Goal: Information Seeking & Learning: Compare options

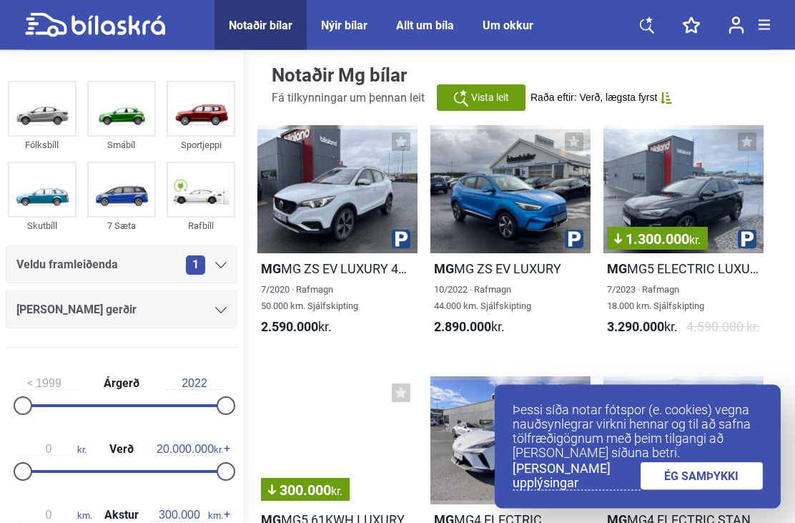
scroll to position [4, 0]
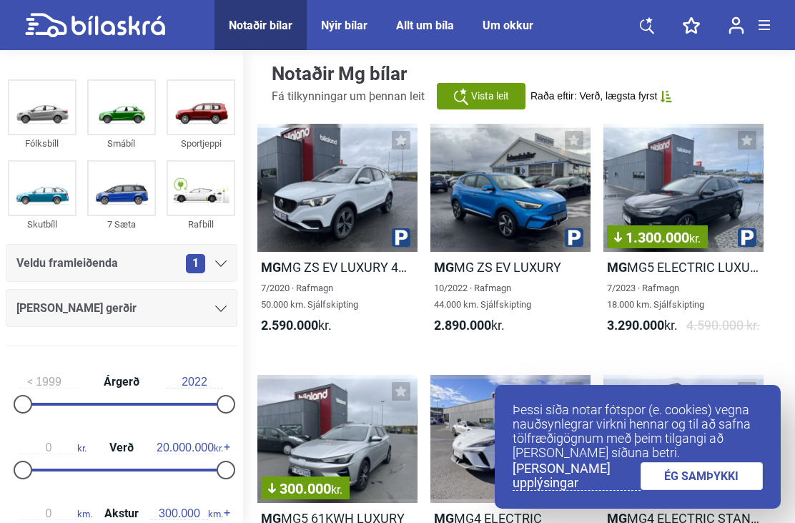
click at [715, 167] on div "1.300.000 kr." at bounding box center [684, 188] width 160 height 128
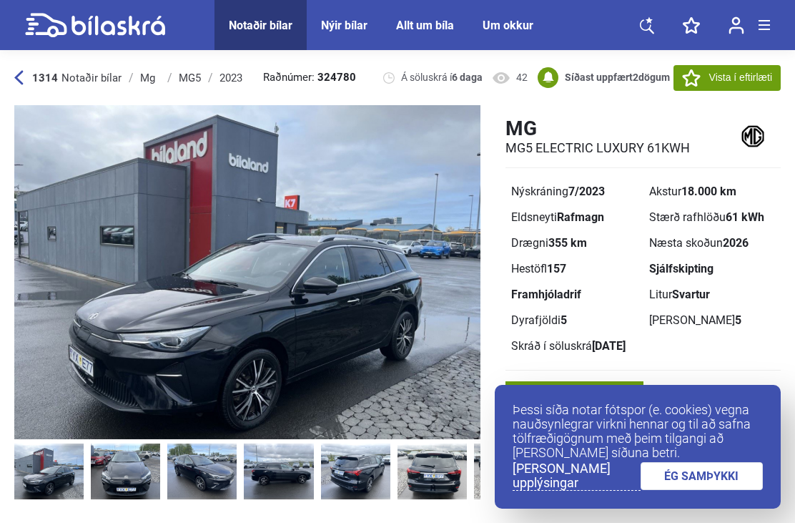
click at [397, 278] on img at bounding box center [247, 272] width 466 height 334
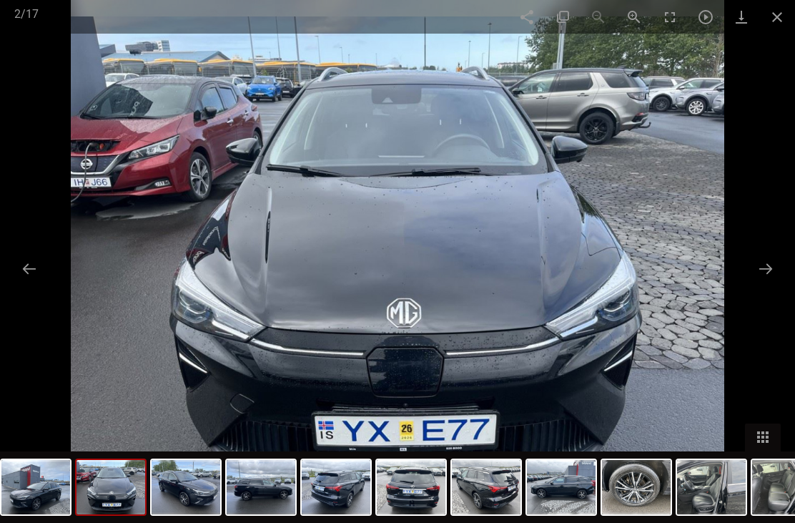
click at [781, 19] on span at bounding box center [778, 17] width 36 height 34
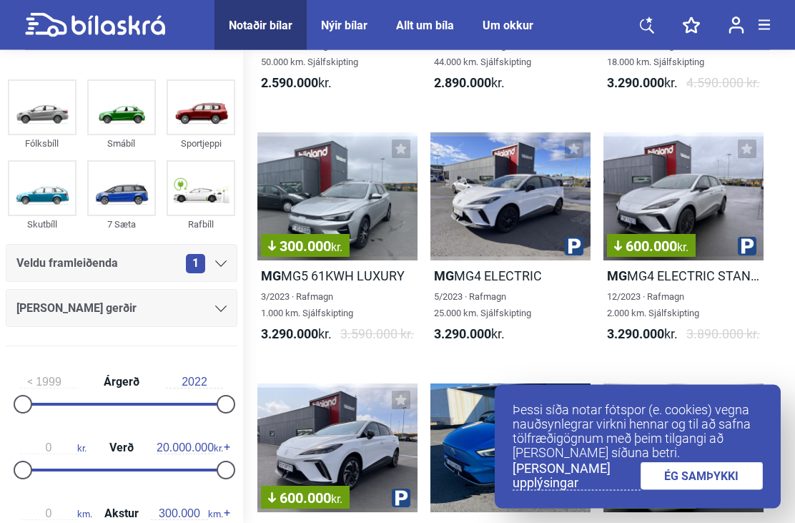
scroll to position [246, 0]
click at [393, 197] on div "300.000 kr." at bounding box center [337, 196] width 160 height 128
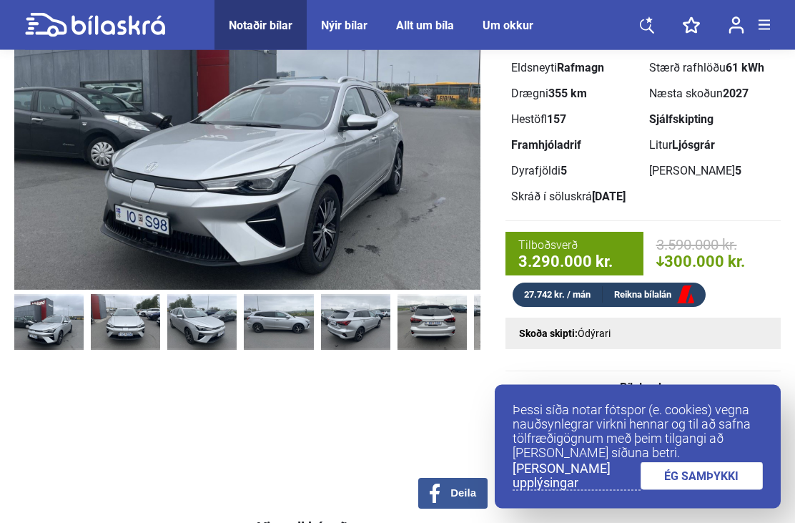
scroll to position [159, 0]
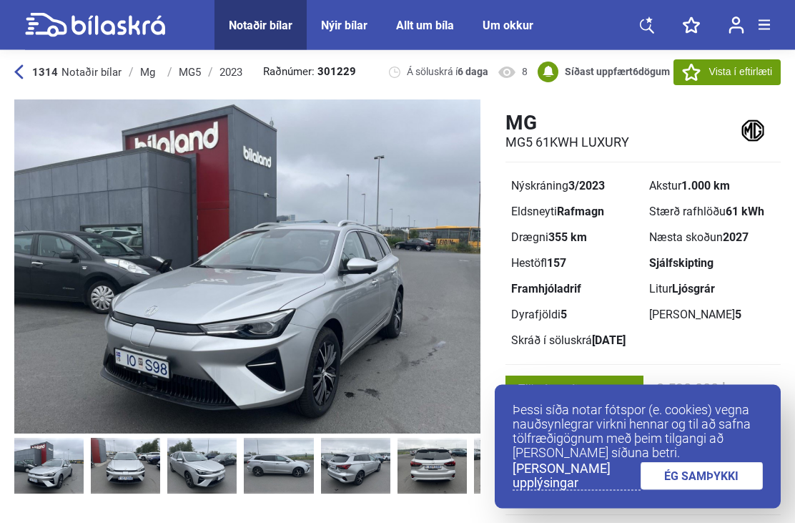
click at [447, 288] on img at bounding box center [247, 267] width 466 height 334
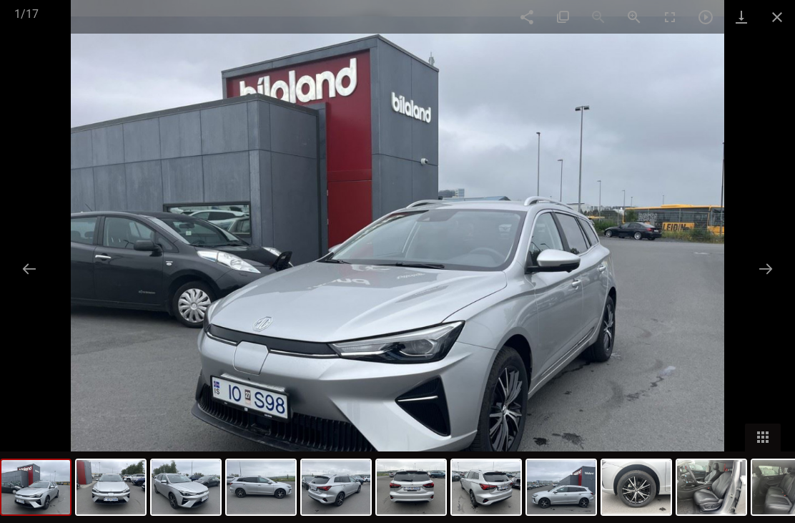
click at [774, 283] on button at bounding box center [766, 269] width 30 height 28
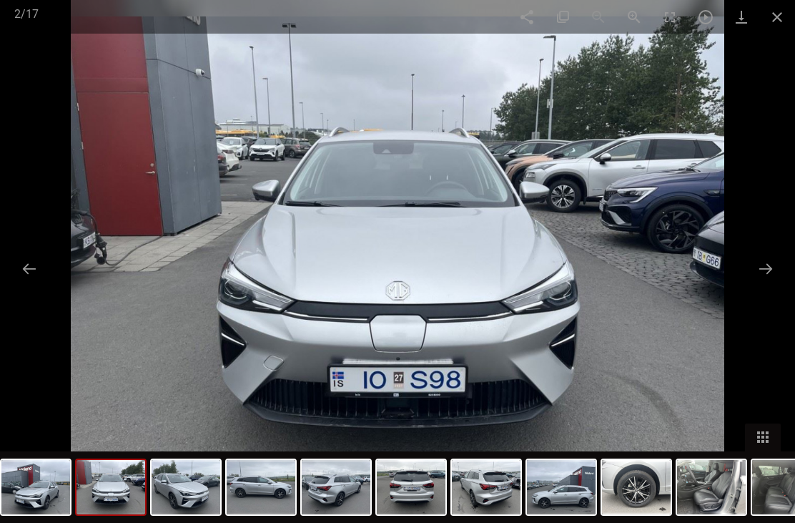
click at [766, 283] on button at bounding box center [766, 269] width 30 height 28
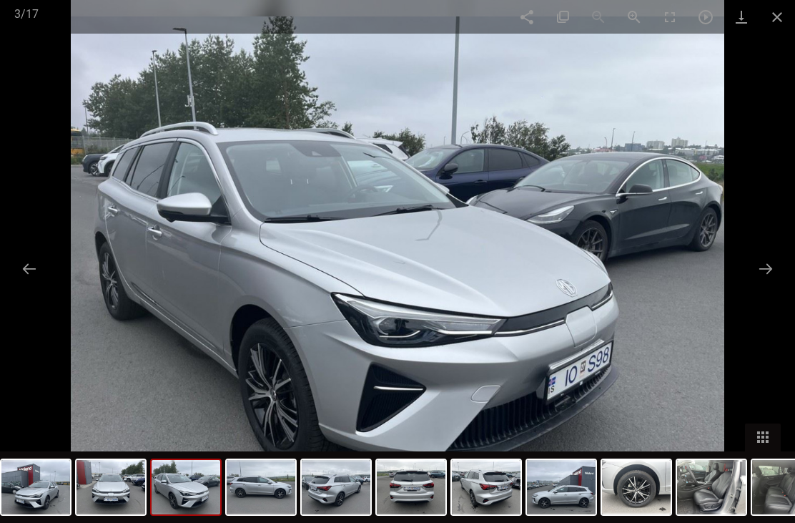
click at [770, 283] on button at bounding box center [766, 269] width 30 height 28
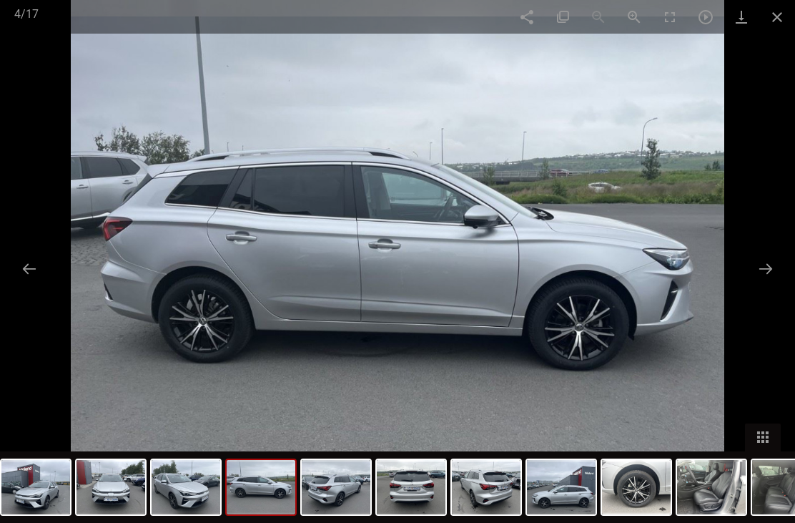
click at [769, 283] on button at bounding box center [766, 269] width 30 height 28
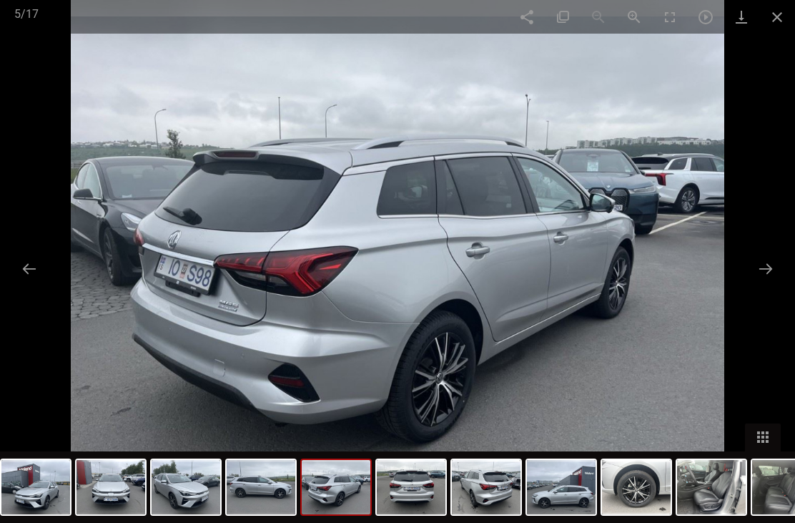
click at [767, 283] on button at bounding box center [766, 269] width 30 height 28
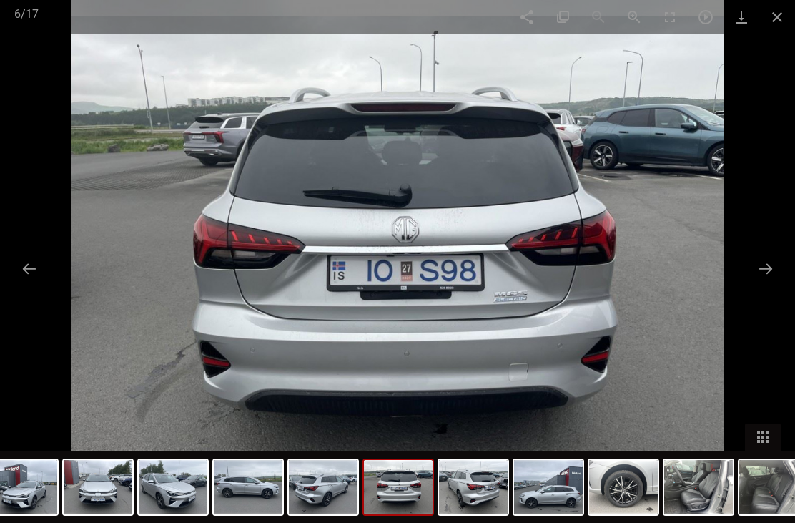
click at [762, 283] on button at bounding box center [766, 269] width 30 height 28
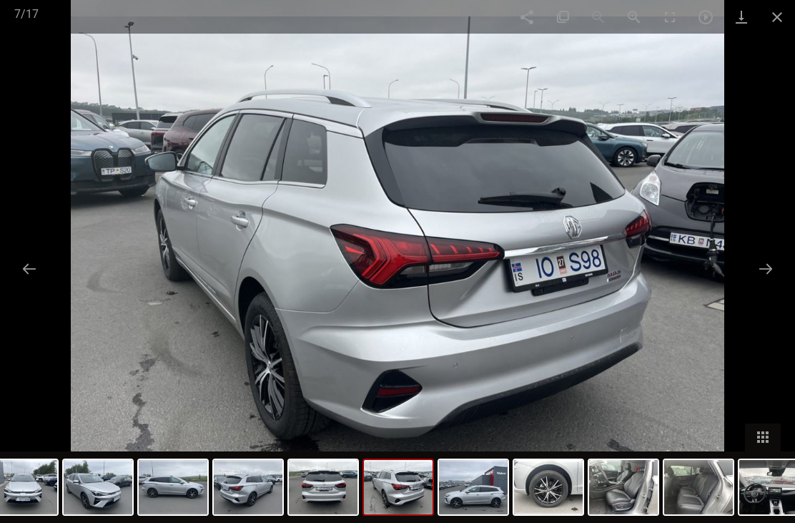
click at [764, 283] on button at bounding box center [766, 269] width 30 height 28
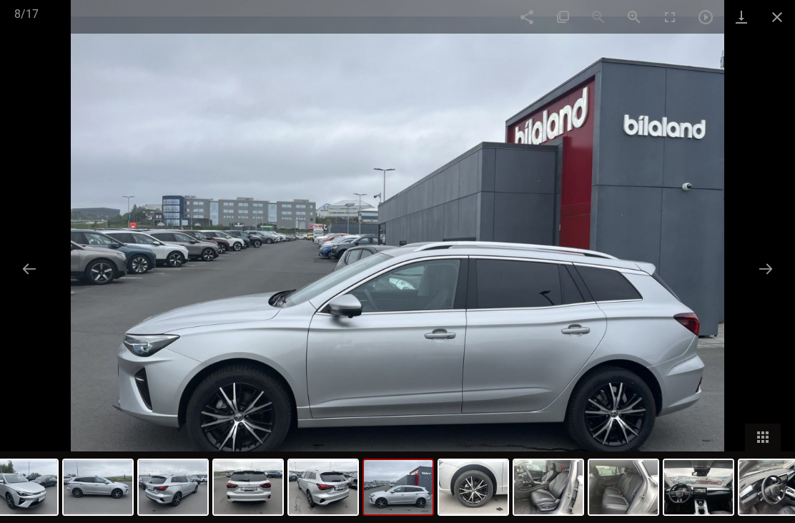
click at [760, 283] on button at bounding box center [766, 269] width 30 height 28
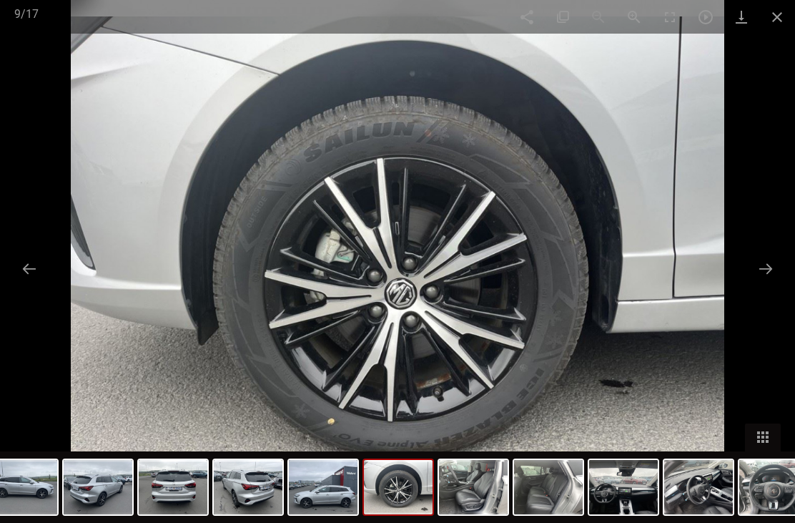
click at [765, 283] on button at bounding box center [766, 269] width 30 height 28
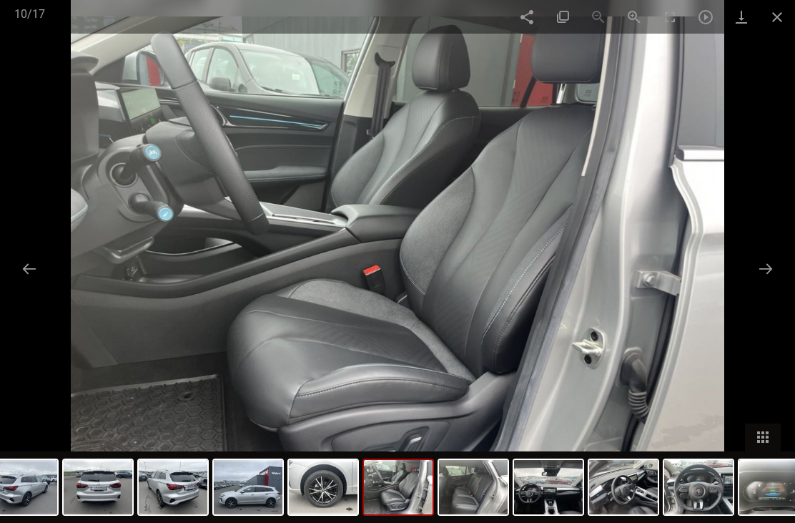
click at [771, 283] on button at bounding box center [766, 269] width 30 height 28
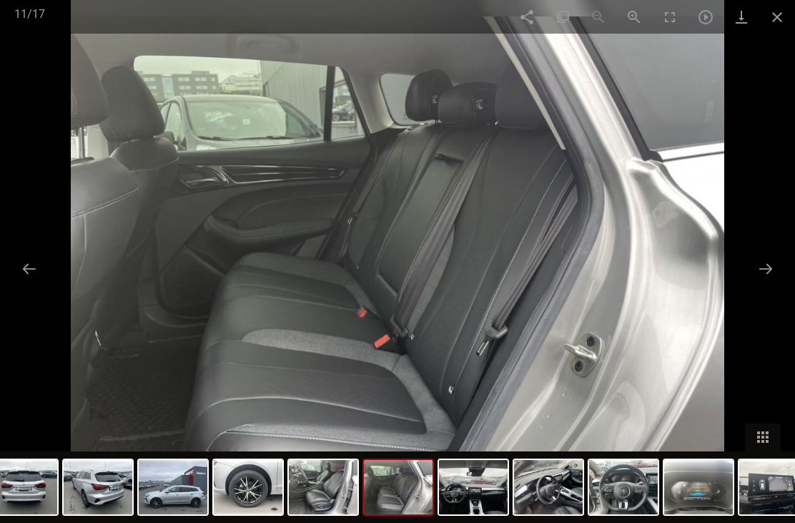
click at [767, 283] on button at bounding box center [766, 269] width 30 height 28
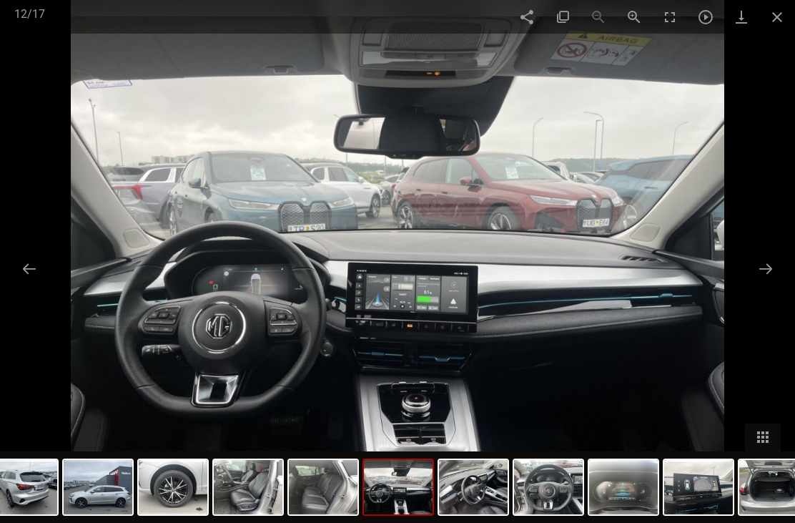
click at [772, 283] on button at bounding box center [766, 269] width 30 height 28
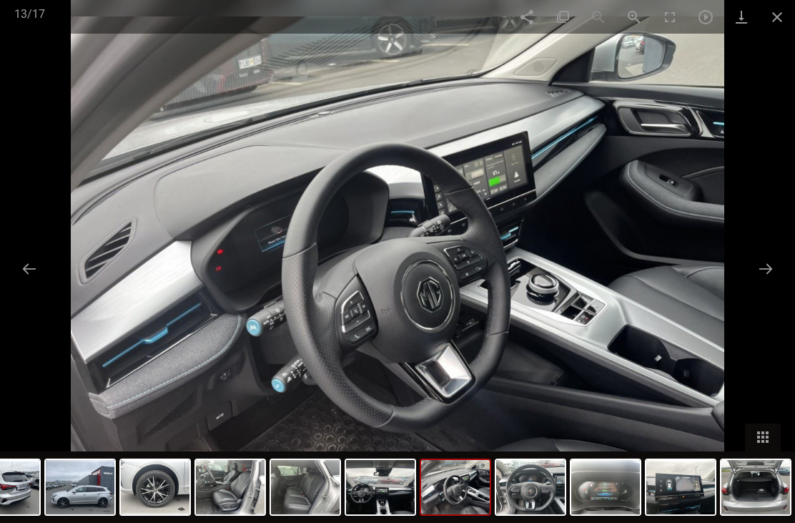
click at [760, 283] on button at bounding box center [766, 269] width 30 height 28
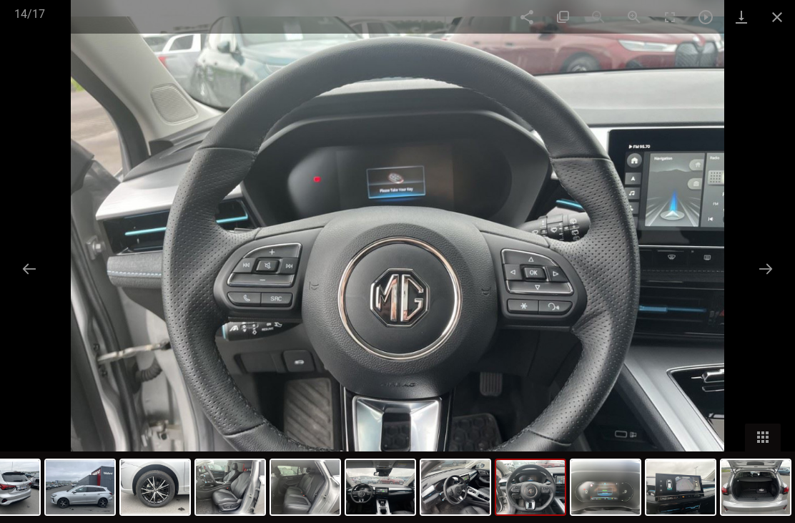
click at [782, 16] on span at bounding box center [778, 17] width 36 height 34
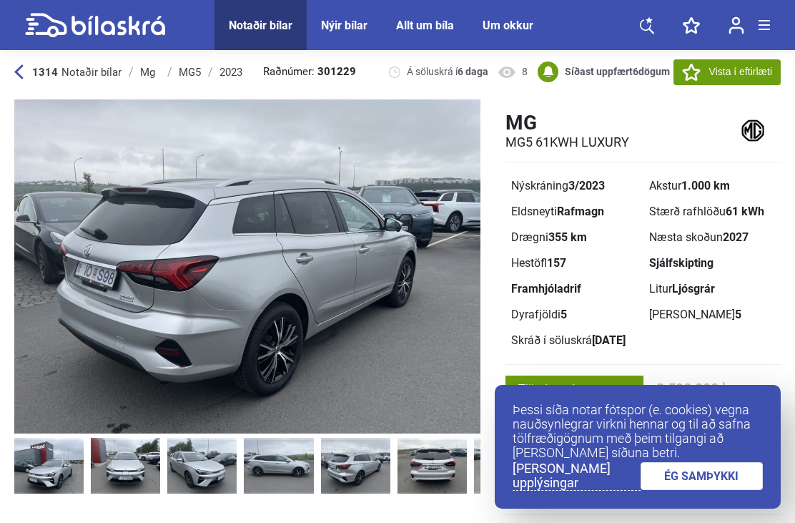
click at [20, 67] on icon at bounding box center [18, 71] width 9 height 15
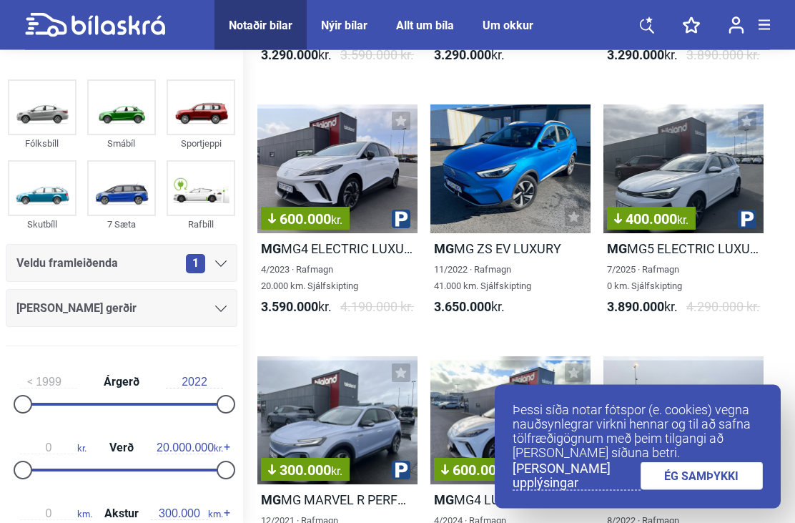
scroll to position [525, 0]
click at [710, 160] on div "400.000 kr." at bounding box center [684, 168] width 160 height 128
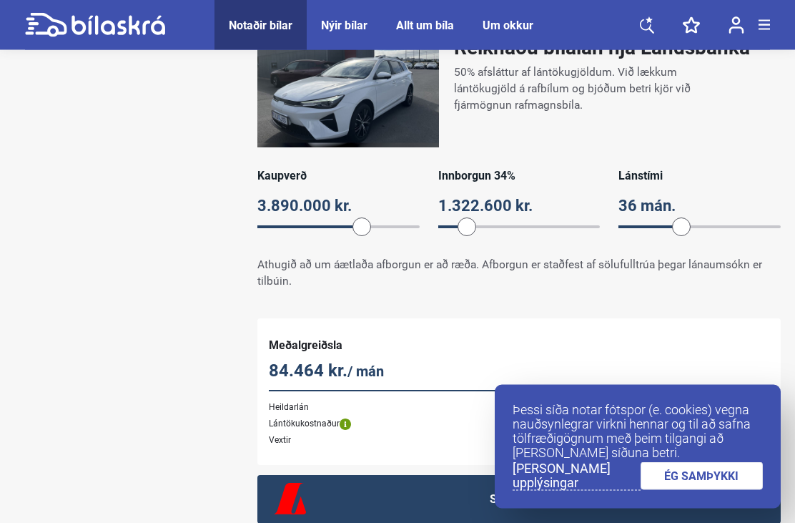
scroll to position [1066, 0]
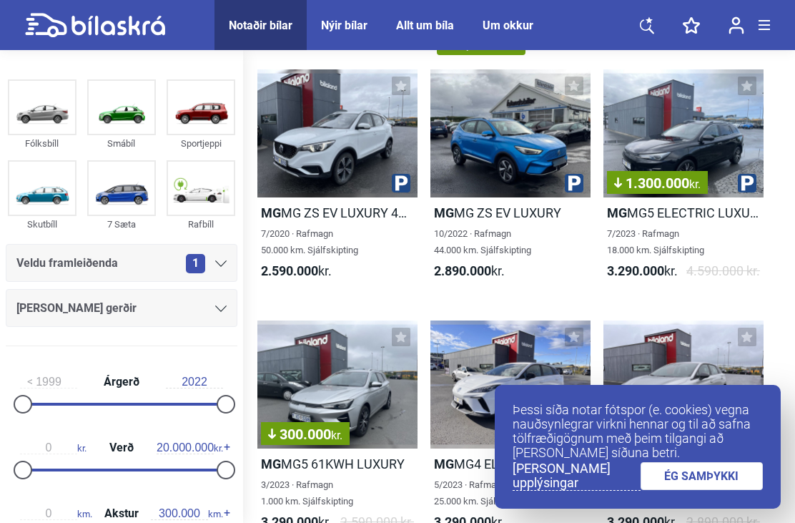
scroll to position [57, 0]
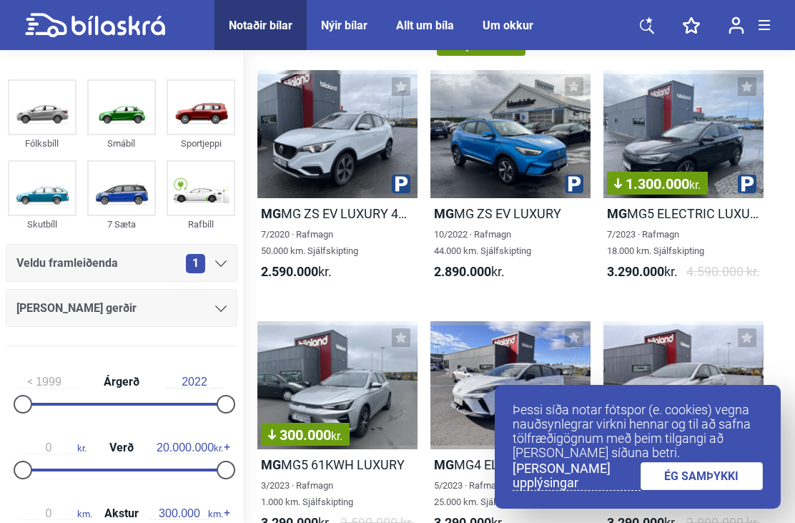
click at [715, 127] on div "1.300.000 kr." at bounding box center [684, 134] width 160 height 128
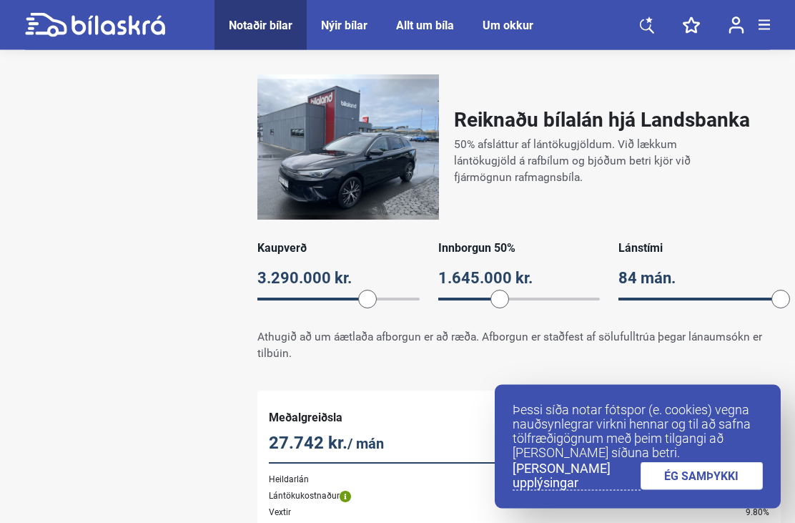
scroll to position [1004, 0]
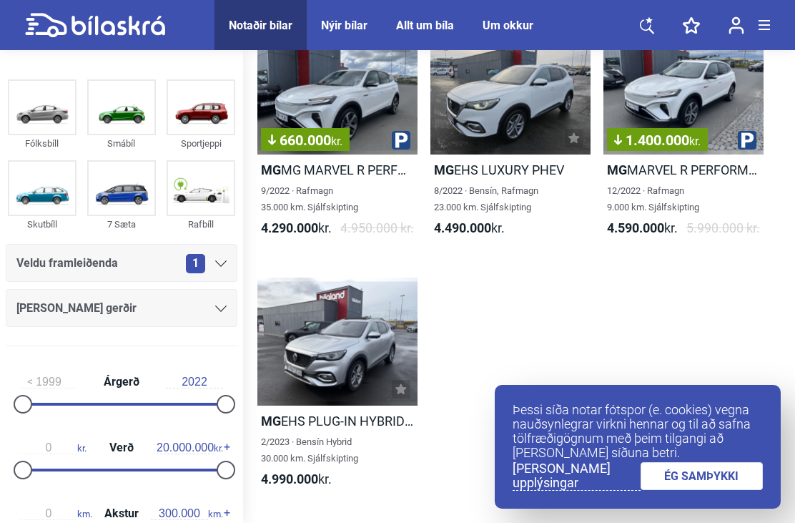
scroll to position [1099, 0]
